Goal: Task Accomplishment & Management: Manage account settings

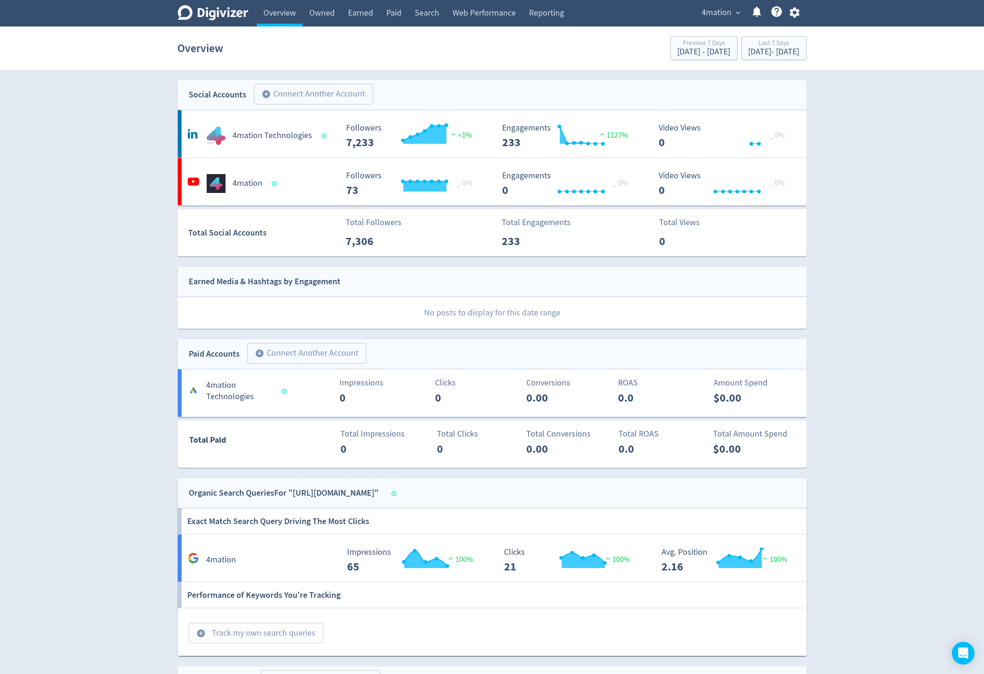
click at [713, 12] on span "4mation" at bounding box center [717, 12] width 30 height 15
click at [683, 113] on link "Liveware" at bounding box center [702, 112] width 85 height 26
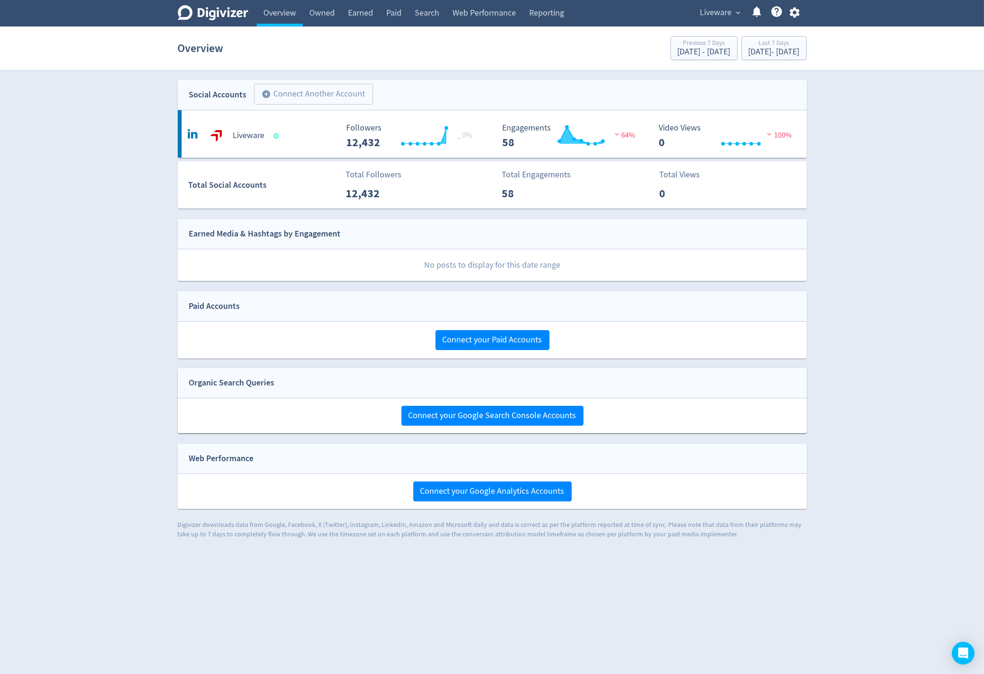
click at [711, 21] on div "Liveware expand_more Help Center - Searchable support on using Digivizer" at bounding box center [748, 13] width 117 height 26
click at [714, 15] on span "Liveware" at bounding box center [716, 12] width 32 height 15
click at [700, 61] on link "4mation" at bounding box center [702, 60] width 85 height 26
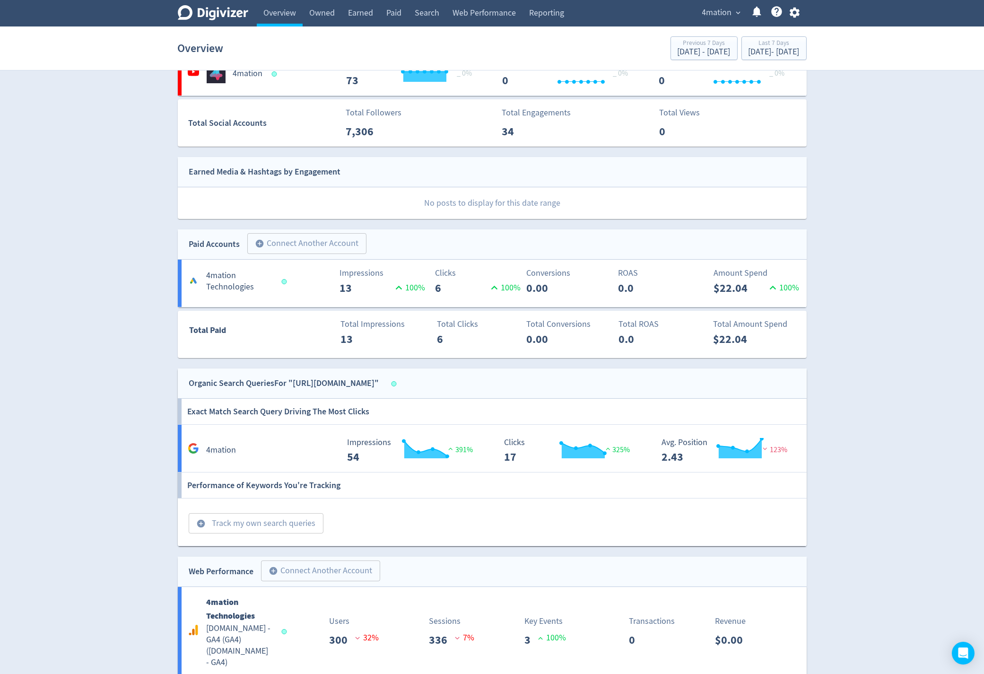
scroll to position [110, 0]
click at [762, 302] on Technologies-7 "4mation Technologies Impressions 13 100 % Clicks 6 100 % Conversions 0.00 ROAS …" at bounding box center [492, 282] width 629 height 47
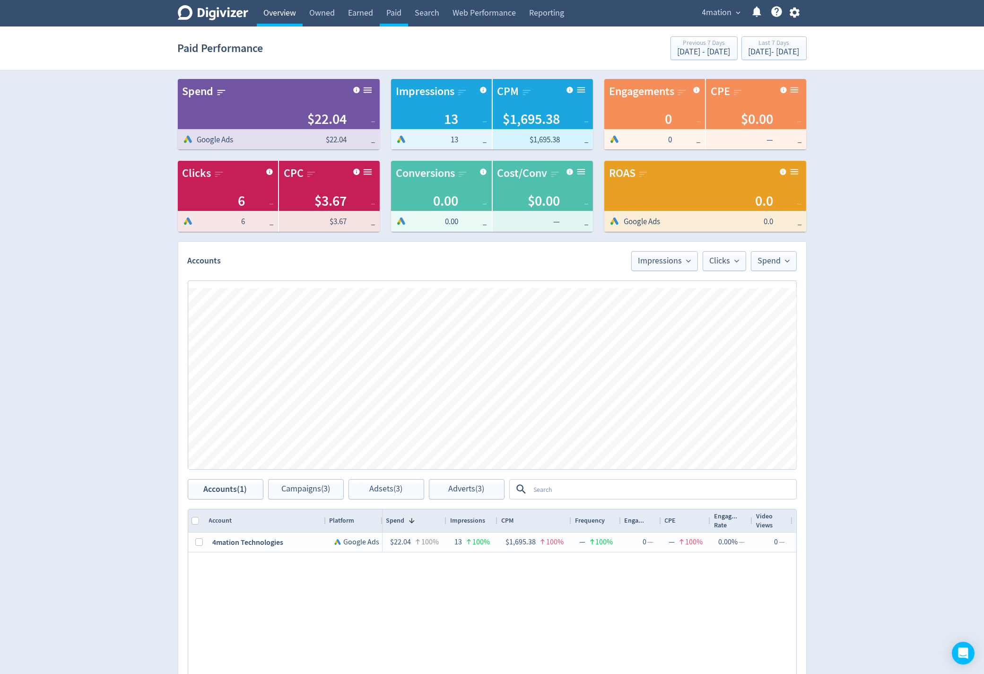
click at [270, 15] on link "Overview" at bounding box center [280, 13] width 46 height 26
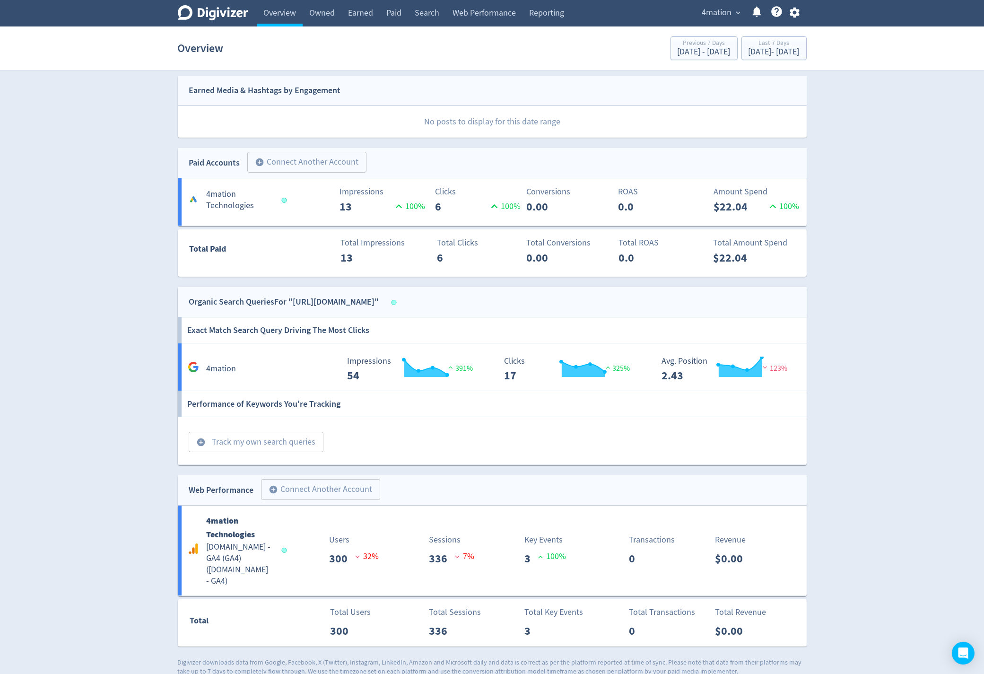
scroll to position [202, 0]
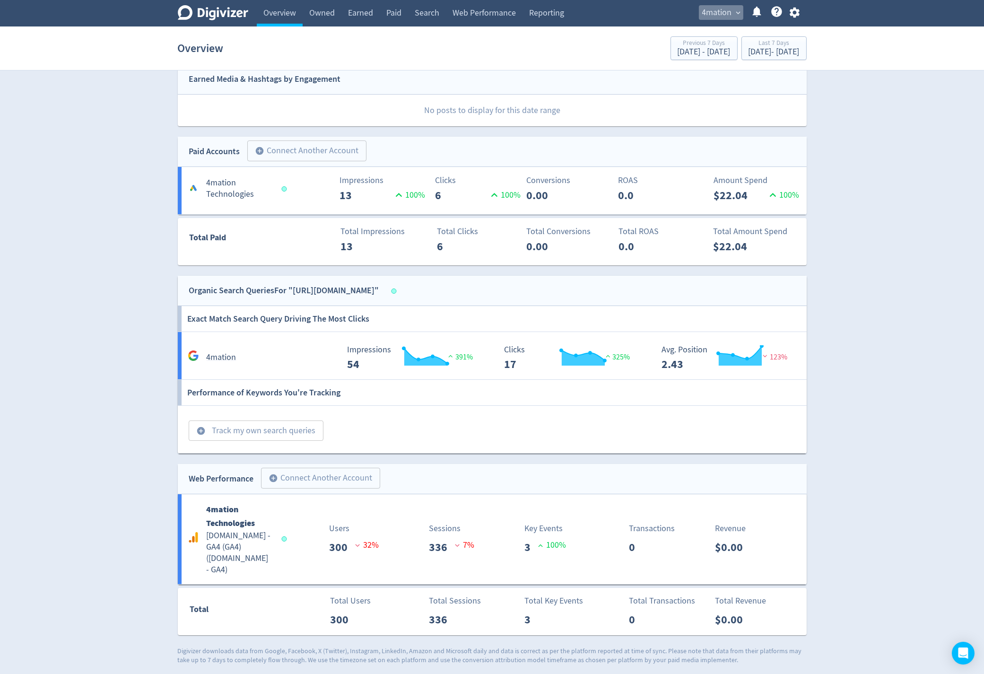
click at [726, 17] on span "4mation" at bounding box center [717, 12] width 30 height 15
click at [681, 105] on link "Liveware" at bounding box center [702, 112] width 85 height 26
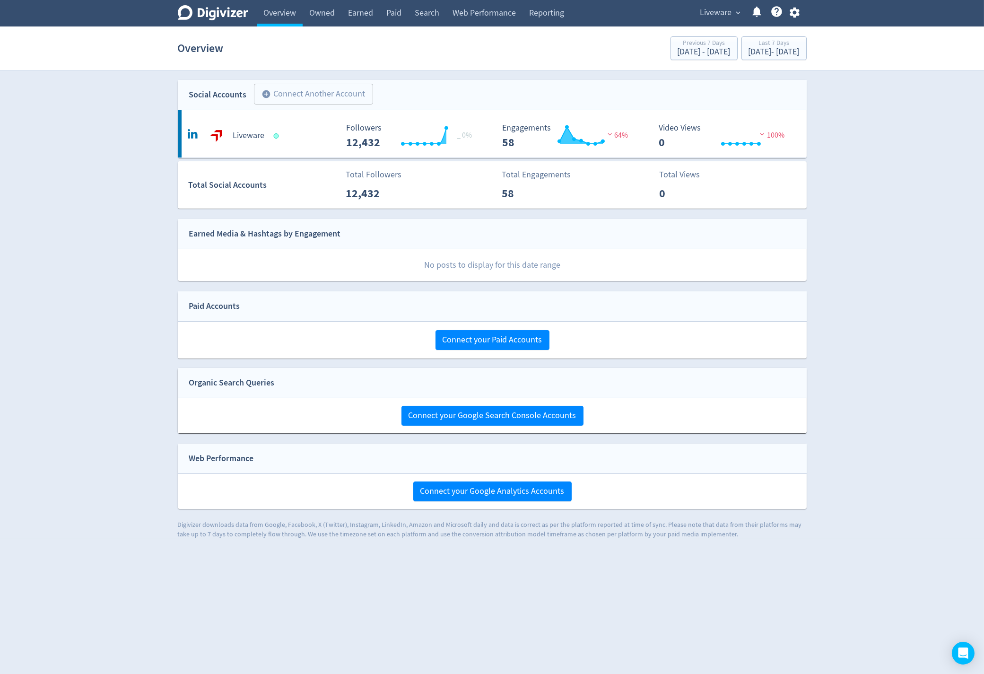
click at [703, 10] on span "Liveware" at bounding box center [716, 12] width 32 height 15
click at [683, 66] on link "4mation" at bounding box center [702, 60] width 85 height 26
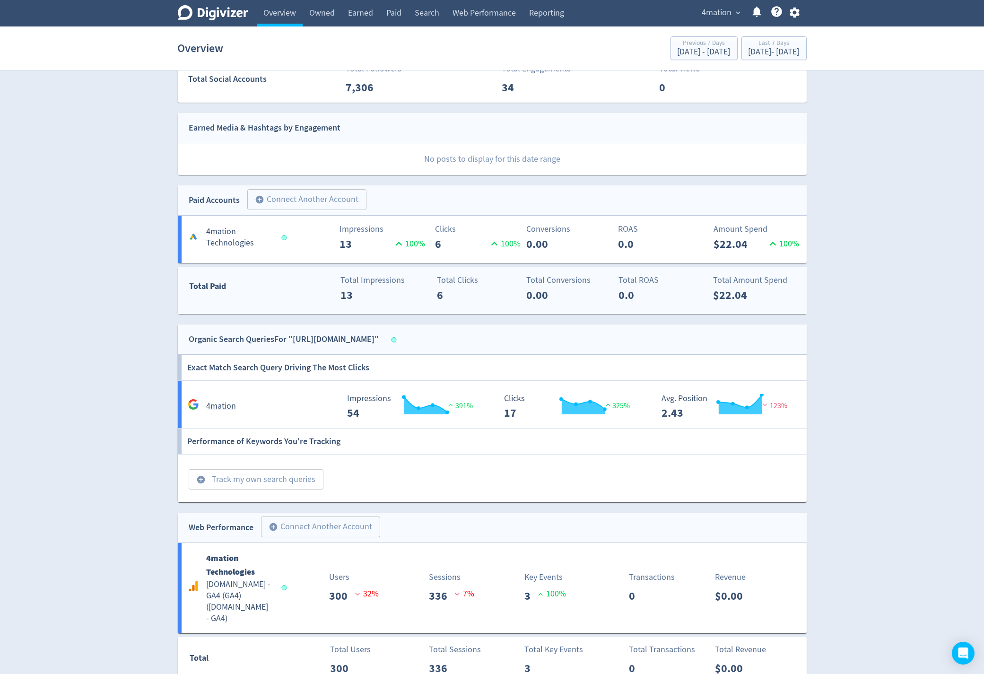
scroll to position [202, 0]
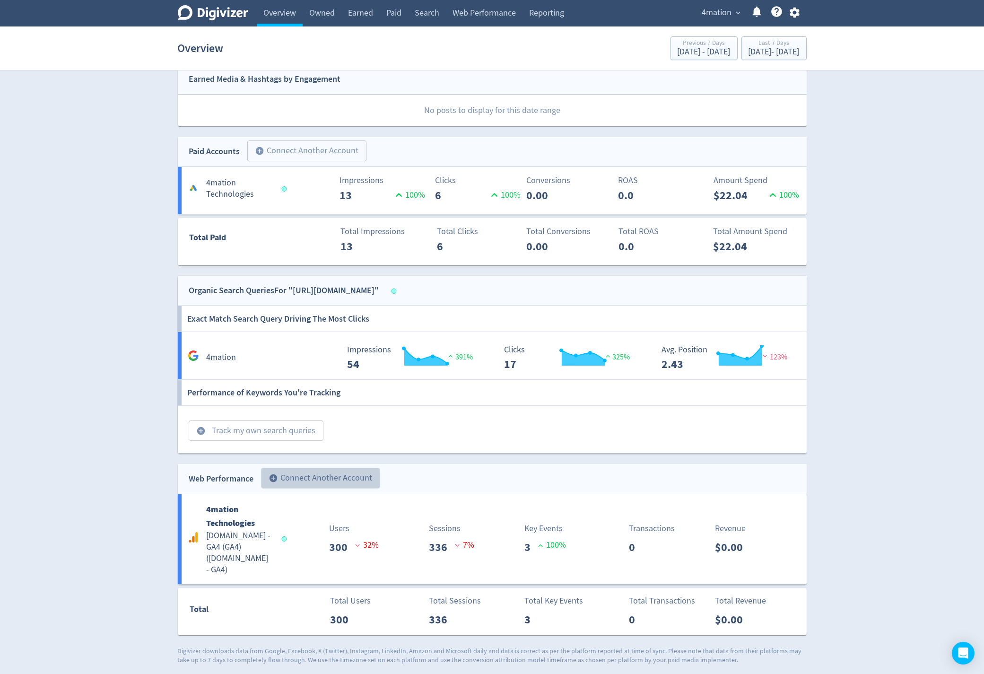
click at [289, 479] on button "add_circle Connect Another Account" at bounding box center [320, 477] width 119 height 21
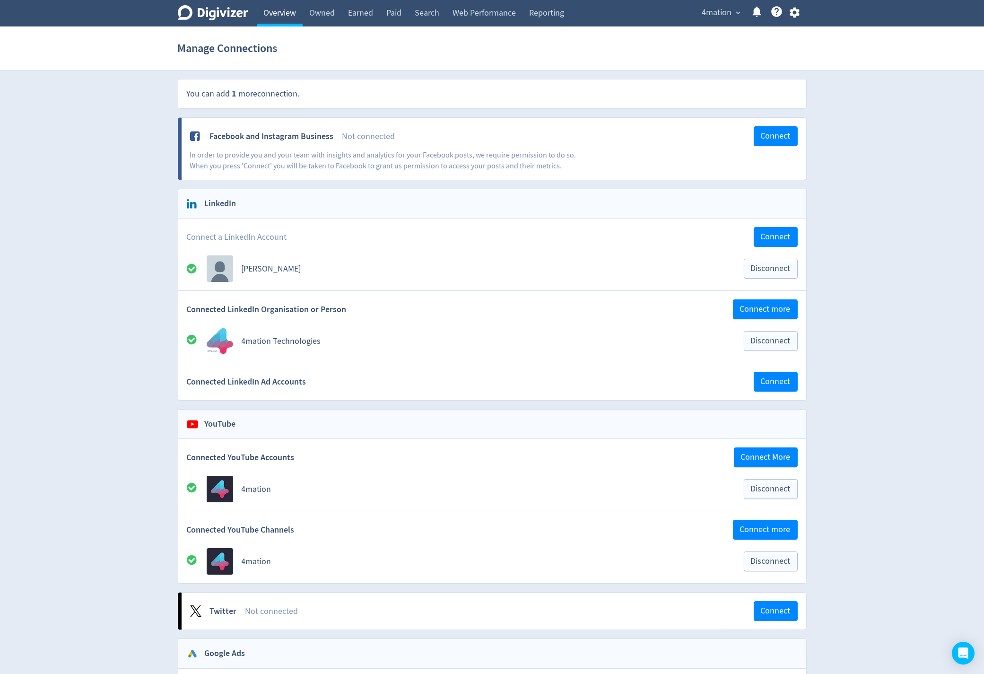
click at [279, 18] on link "Overview" at bounding box center [280, 13] width 46 height 26
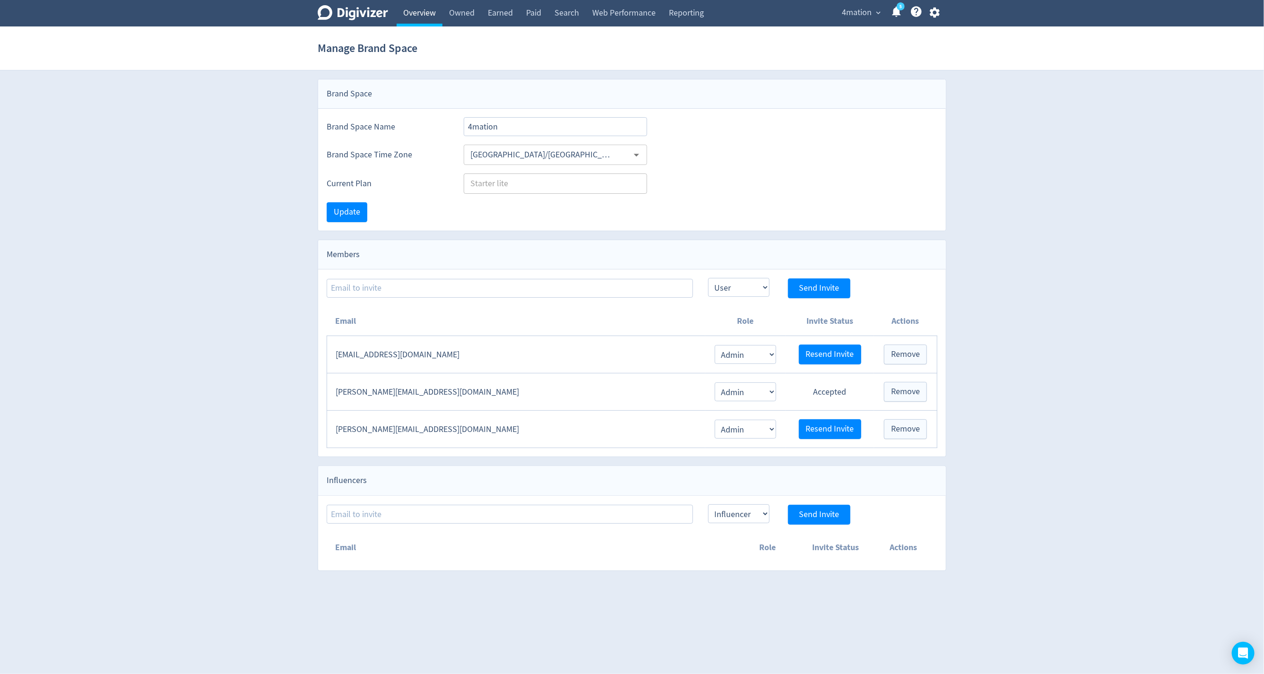
click at [418, 15] on link "Overview" at bounding box center [420, 13] width 46 height 26
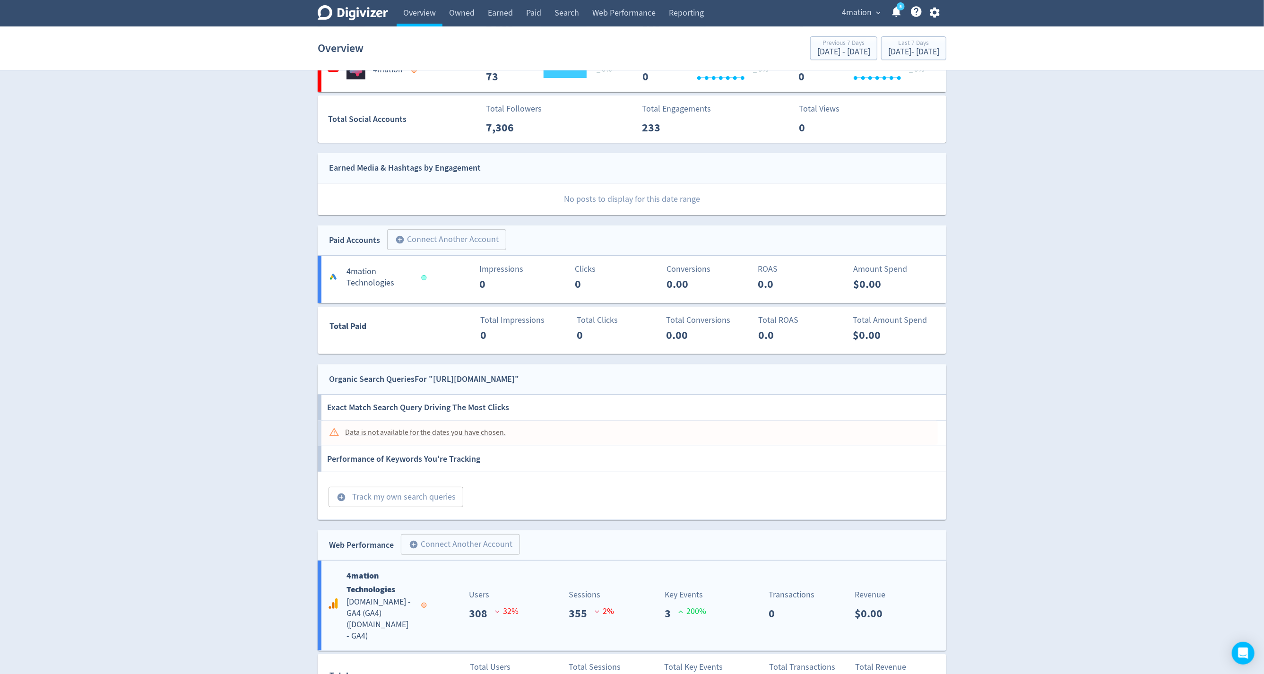
scroll to position [180, 0]
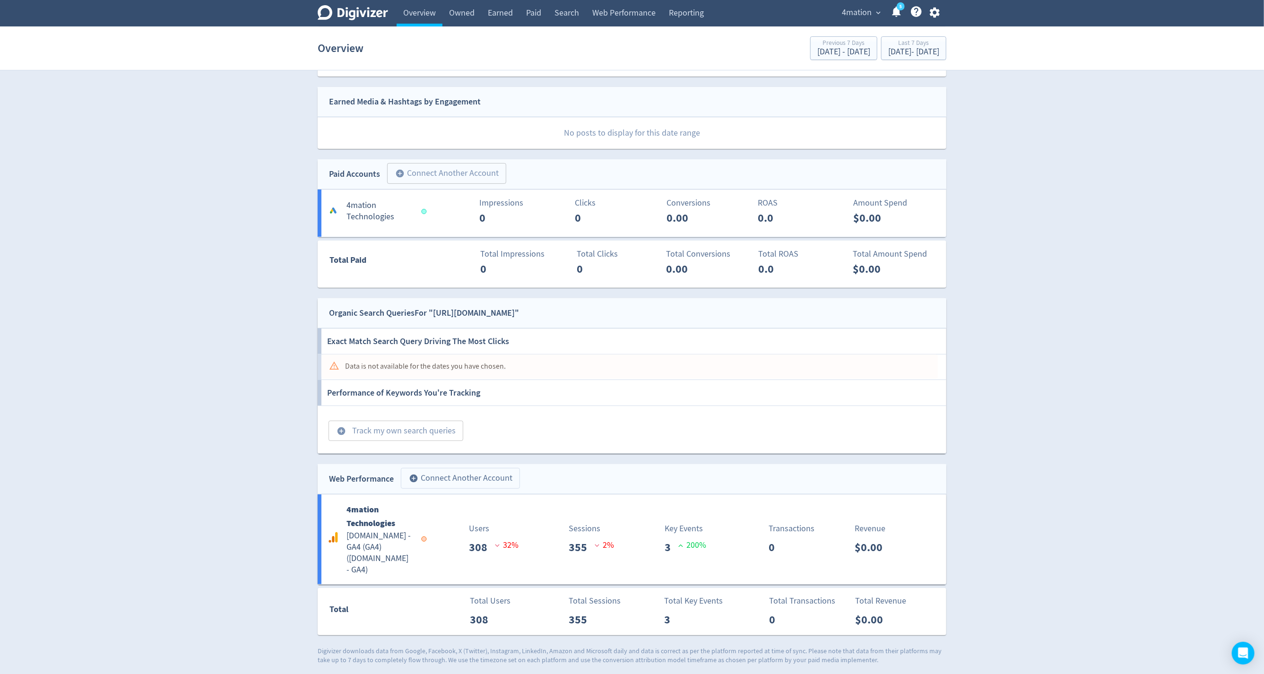
click at [435, 481] on button "add_circle Connect Another Account" at bounding box center [460, 478] width 119 height 21
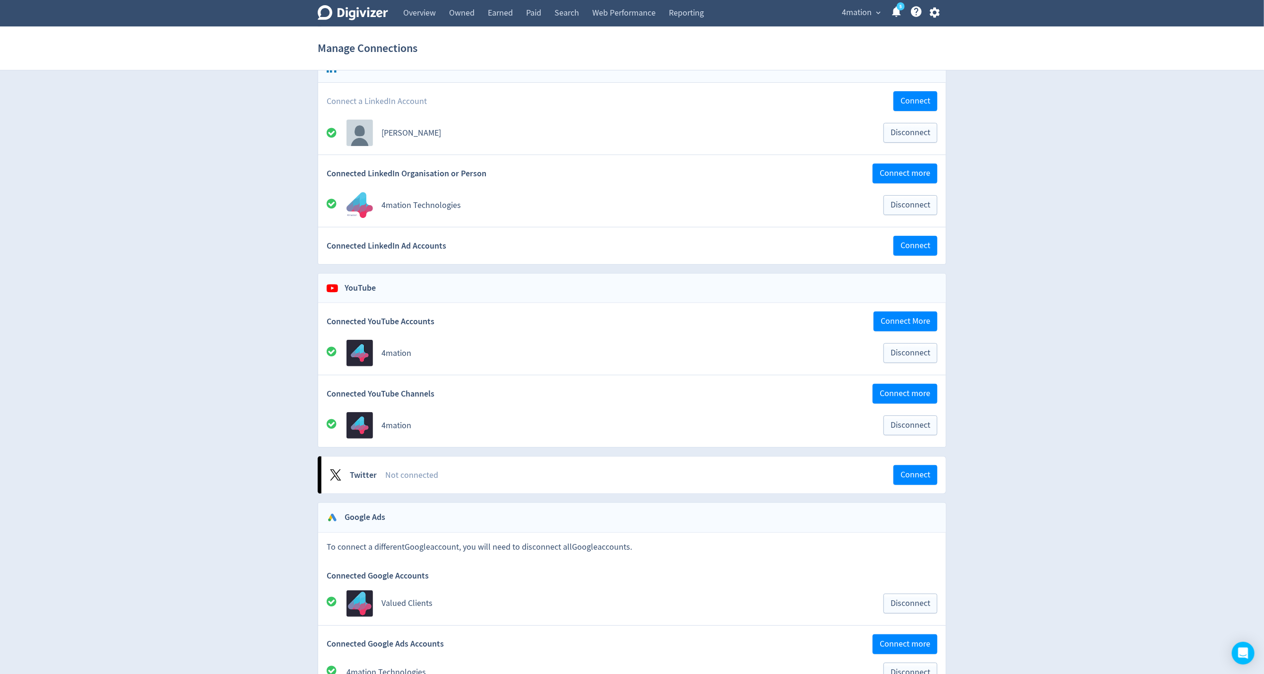
scroll to position [804, 0]
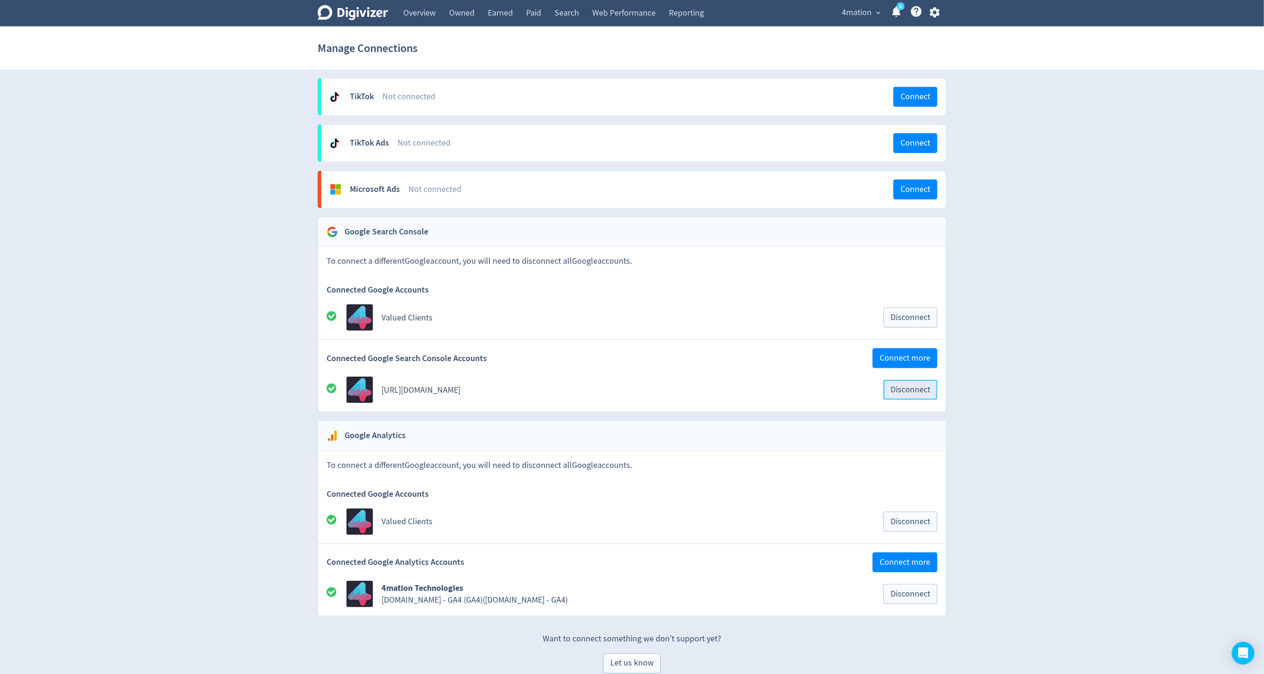
click at [896, 386] on span "Disconnect" at bounding box center [910, 390] width 40 height 9
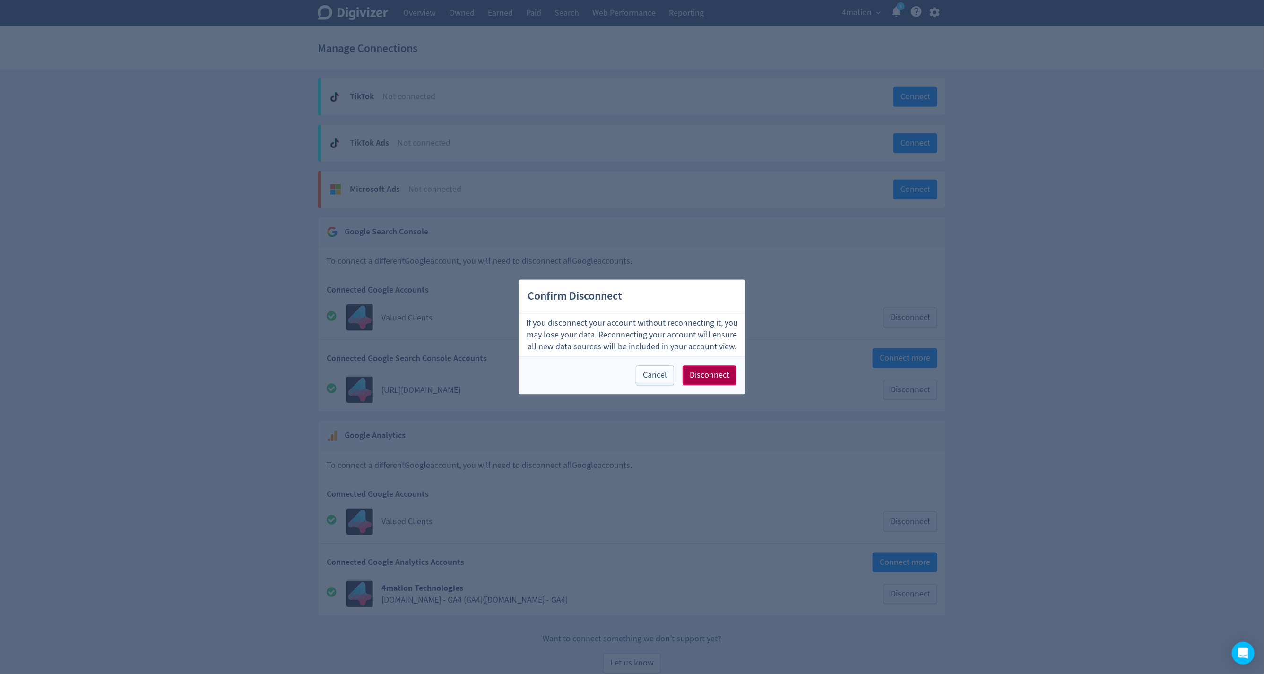
click at [732, 373] on button "Disconnect" at bounding box center [710, 376] width 54 height 20
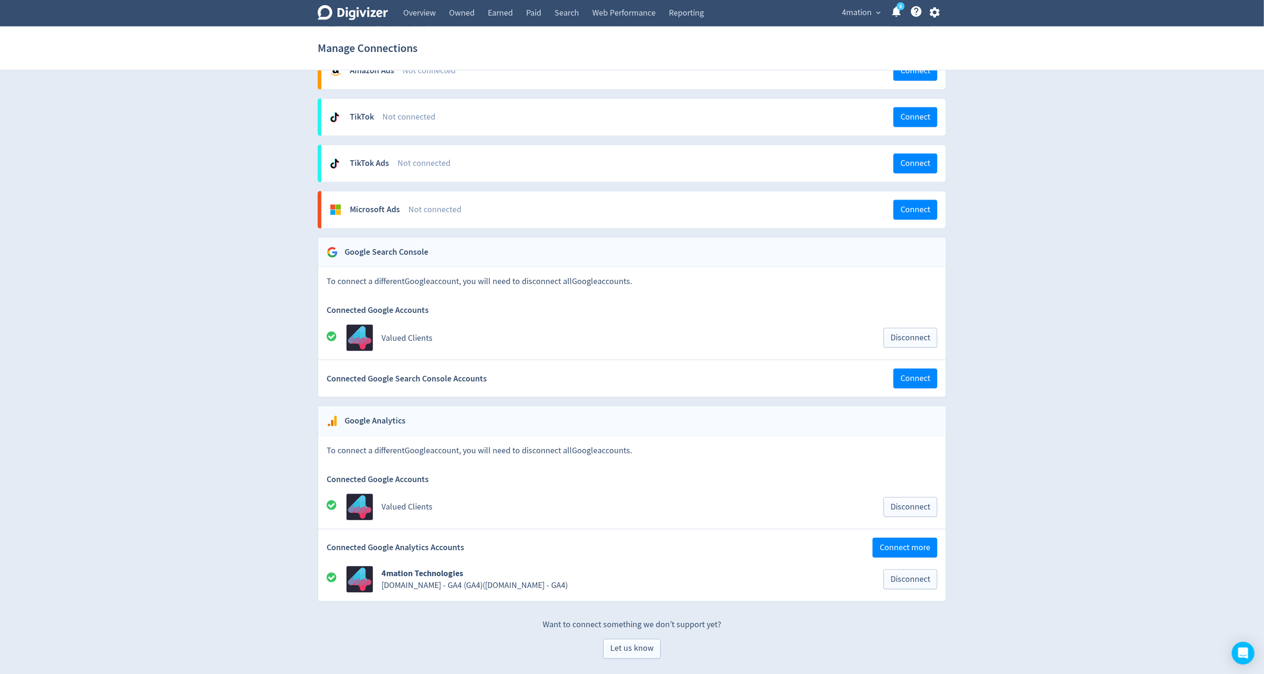
scroll to position [769, 0]
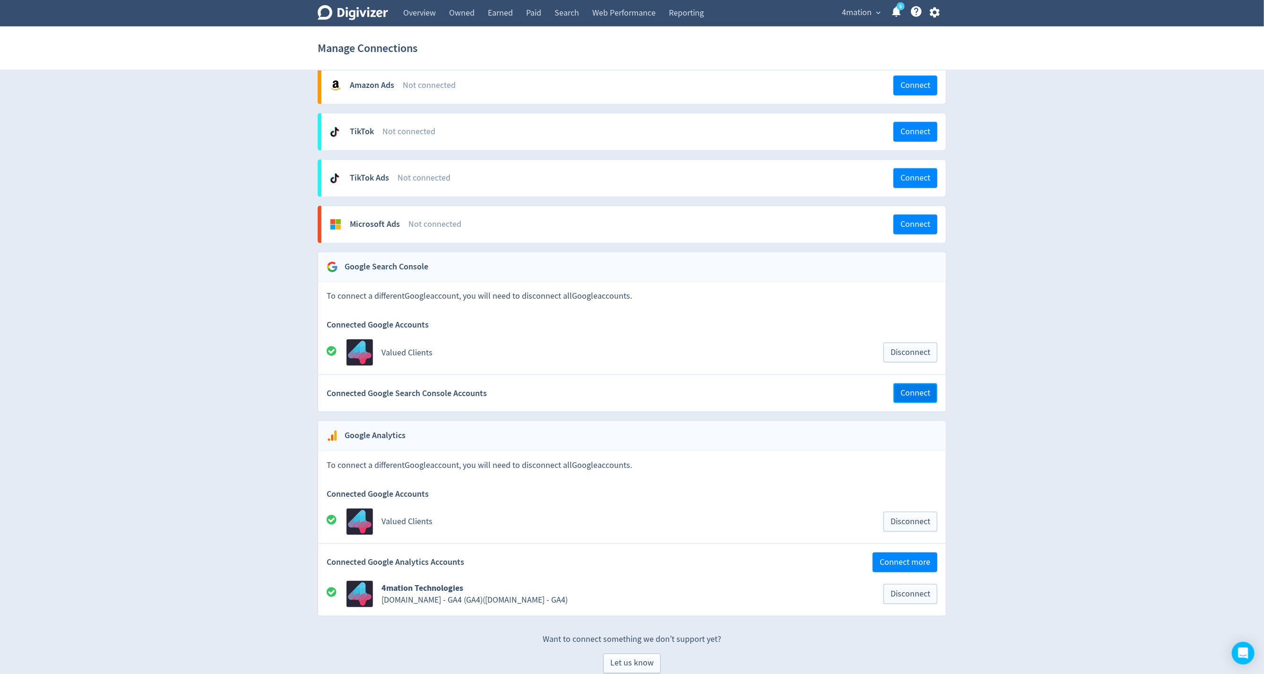
click at [920, 389] on span "Connect" at bounding box center [915, 393] width 30 height 9
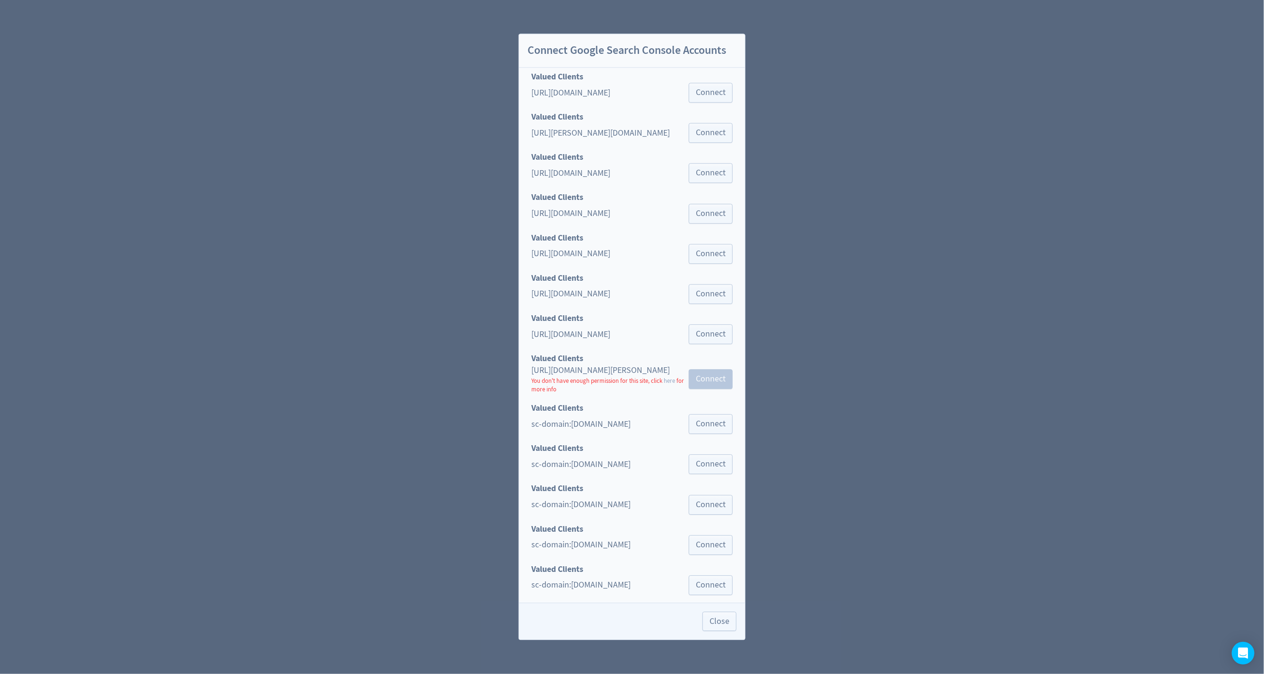
scroll to position [286, 0]
click at [713, 425] on span "Connect" at bounding box center [711, 428] width 30 height 9
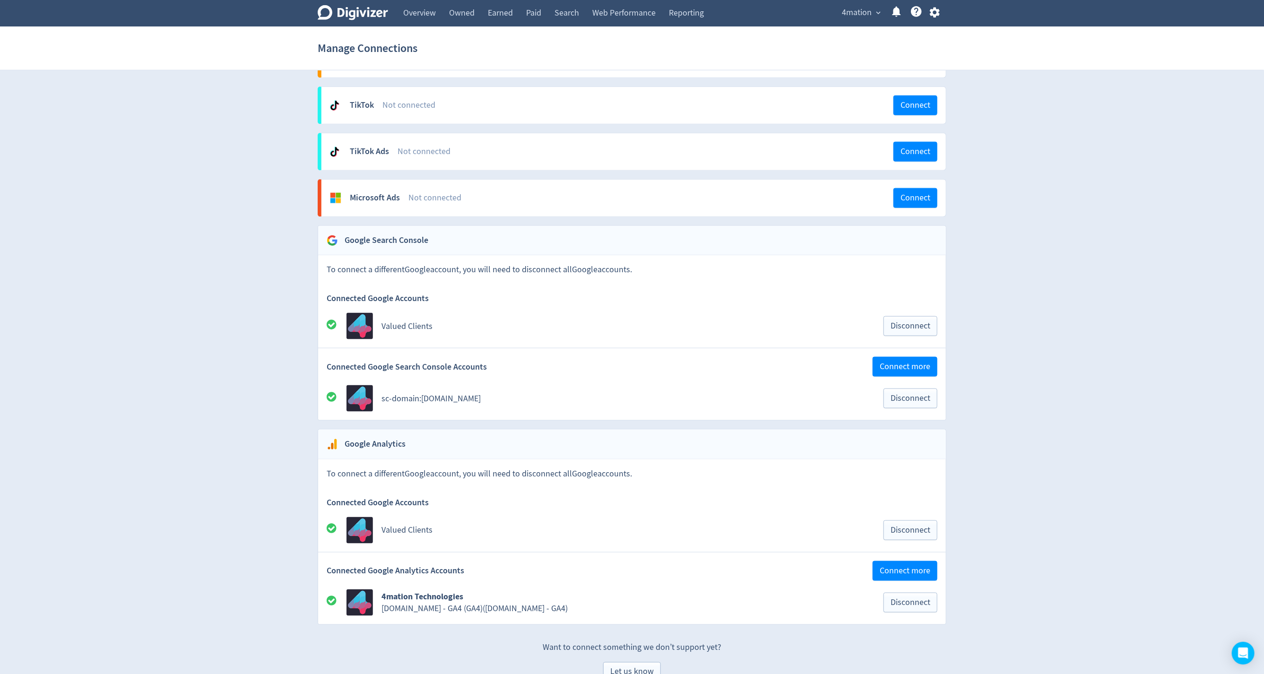
scroll to position [804, 0]
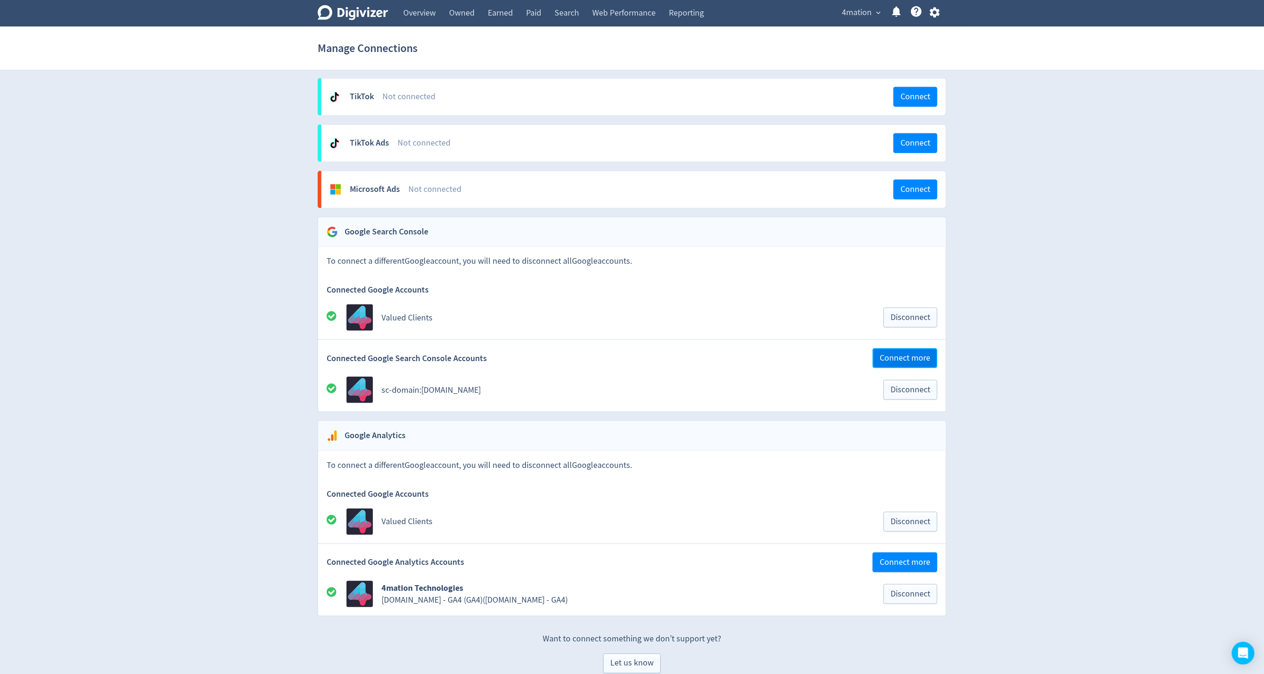
click at [902, 354] on span "Connect more" at bounding box center [905, 358] width 51 height 9
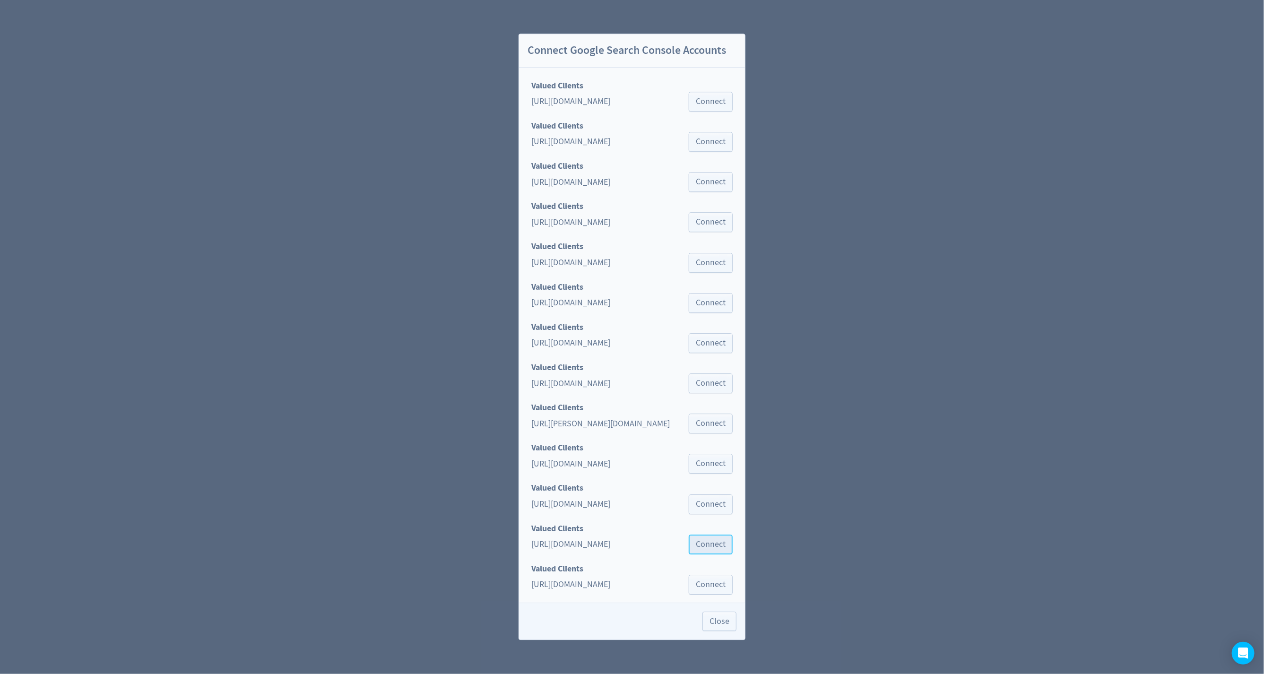
click at [715, 543] on span "Connect" at bounding box center [711, 544] width 30 height 9
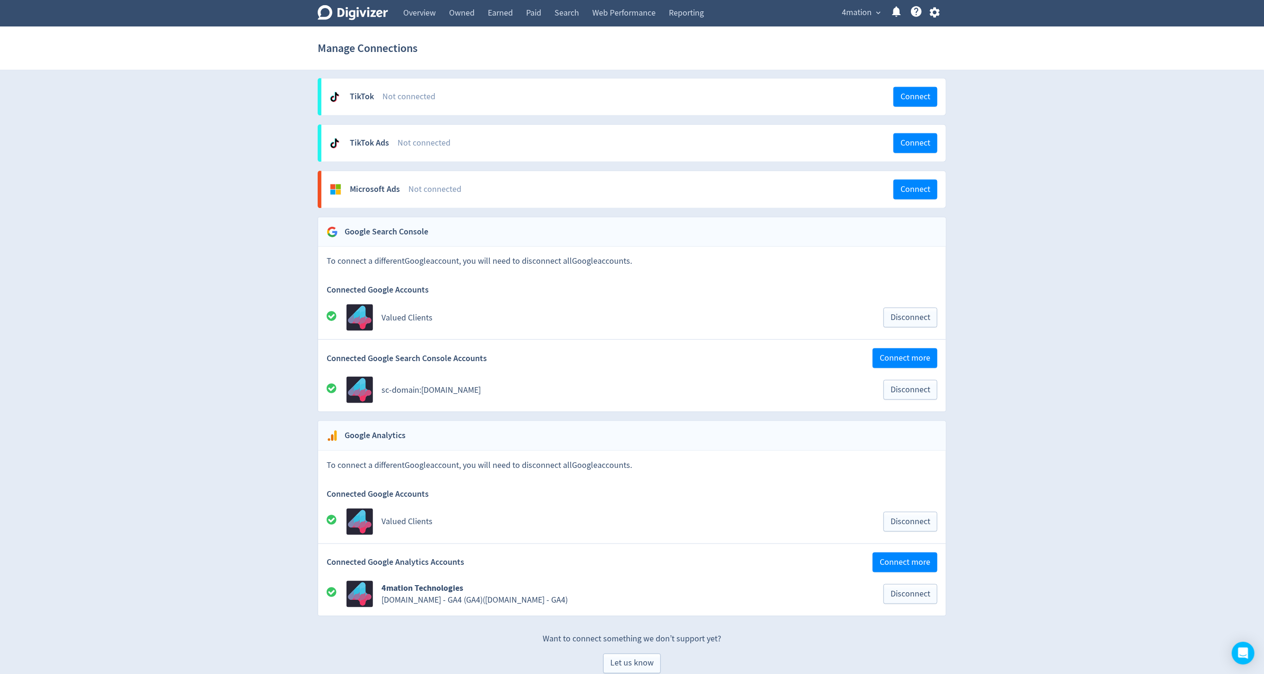
scroll to position [818, 0]
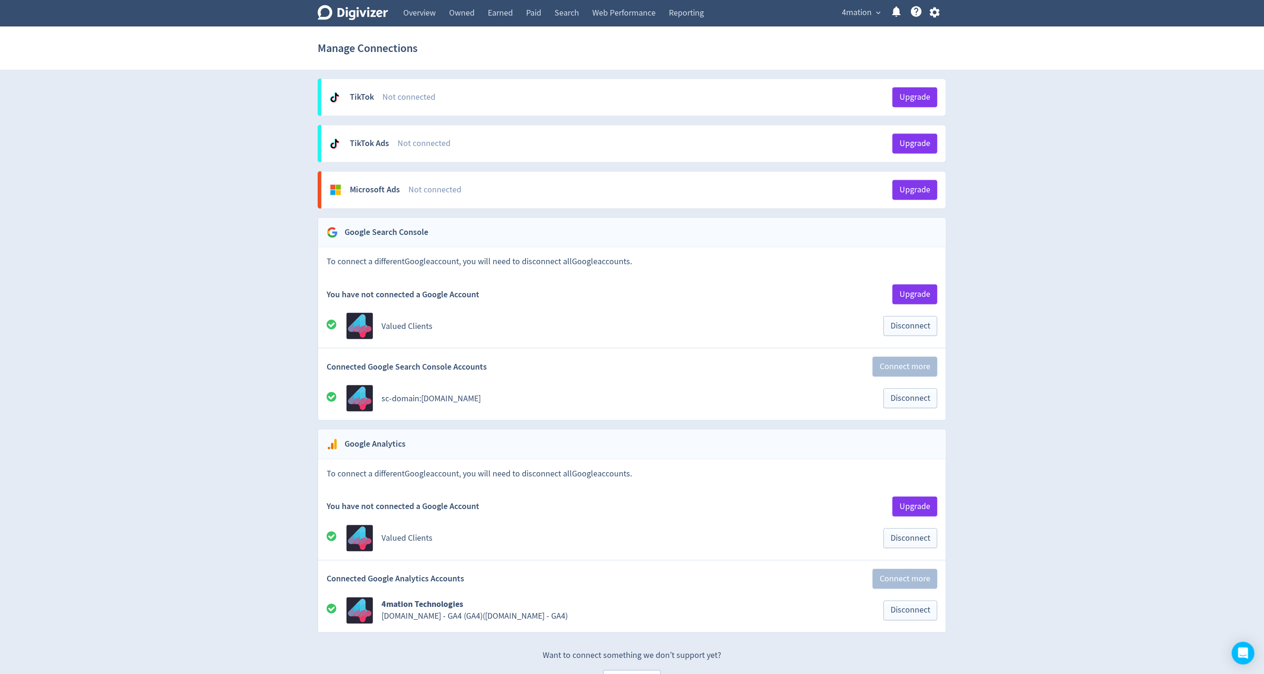
click at [812, 357] on div "Connected Google Search Console Accounts Connect more" at bounding box center [632, 366] width 628 height 37
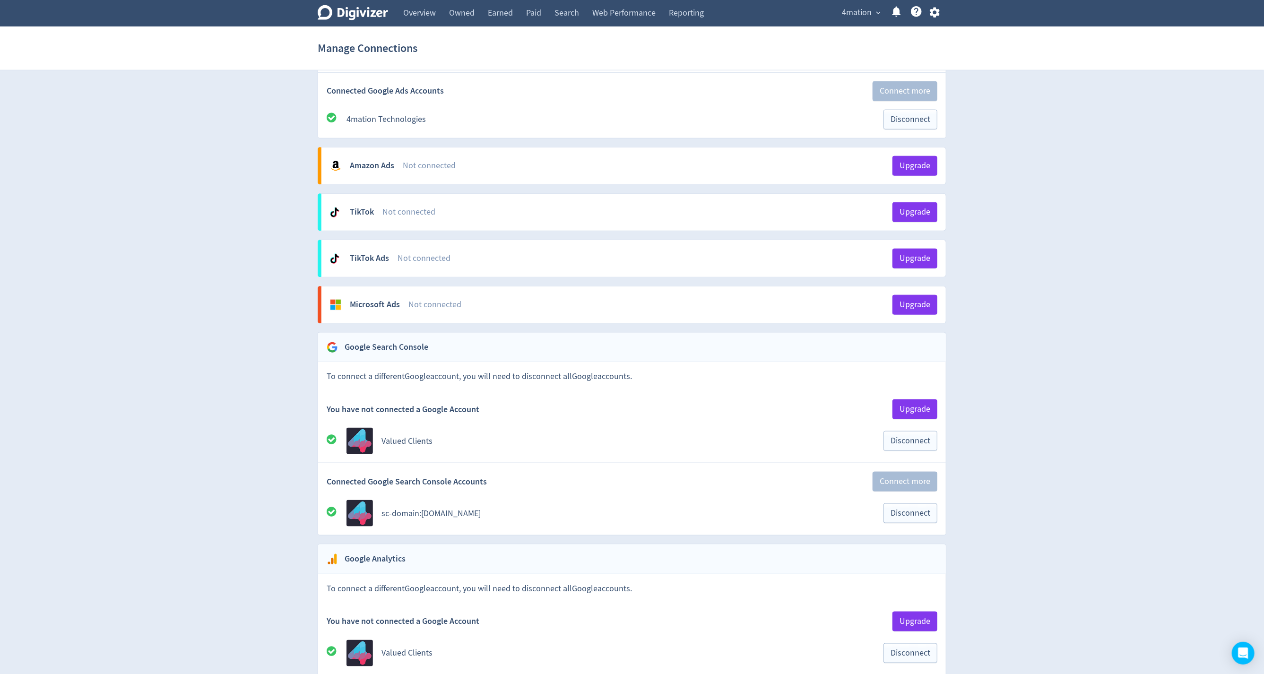
scroll to position [703, 0]
click at [350, 5] on div "Digivizer Logo Mark Digivizer Logo" at bounding box center [353, 13] width 70 height 26
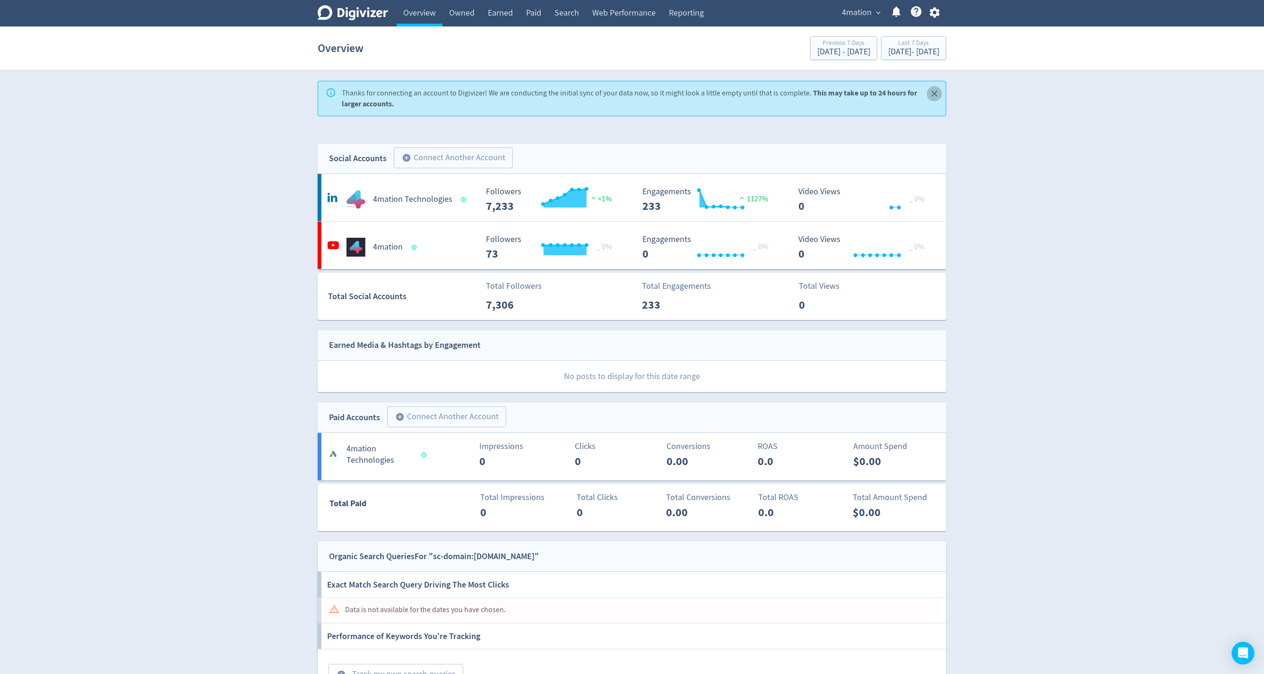
click at [935, 92] on icon "Close" at bounding box center [934, 94] width 6 height 6
